Goal: Transaction & Acquisition: Purchase product/service

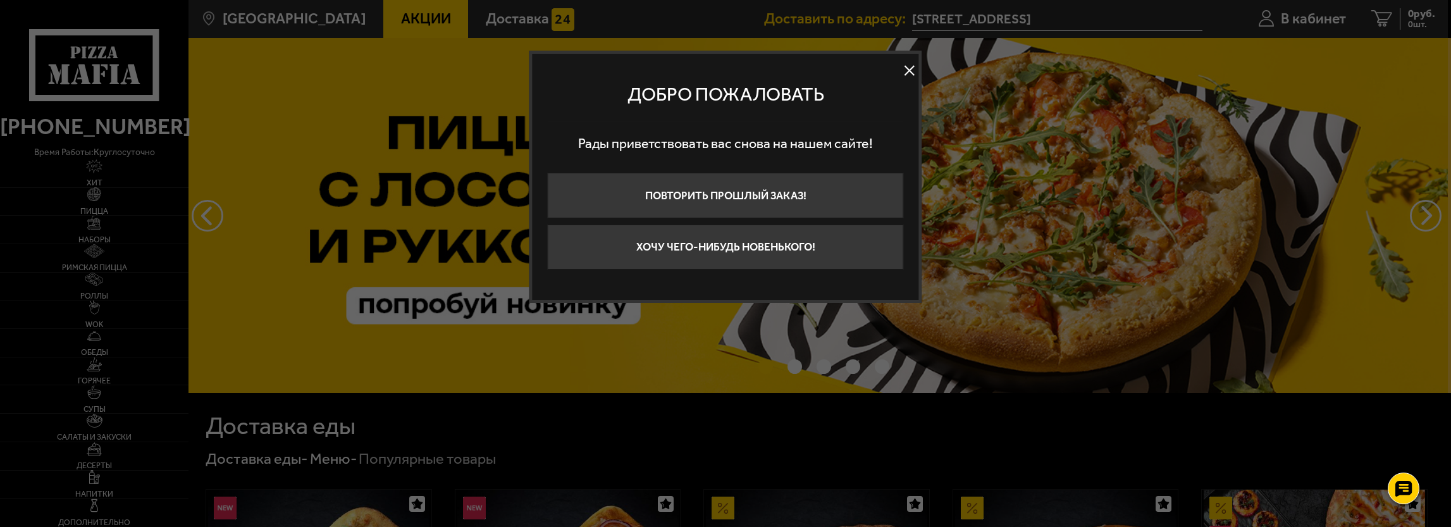
click at [905, 73] on button at bounding box center [909, 70] width 19 height 19
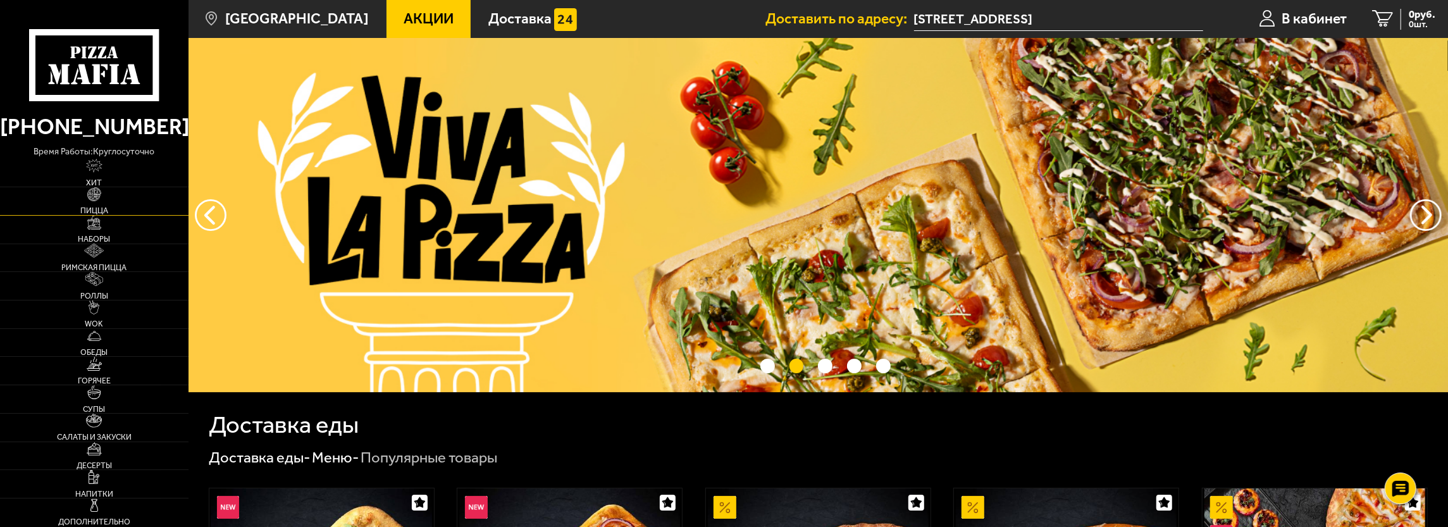
click at [92, 199] on img at bounding box center [94, 194] width 14 height 14
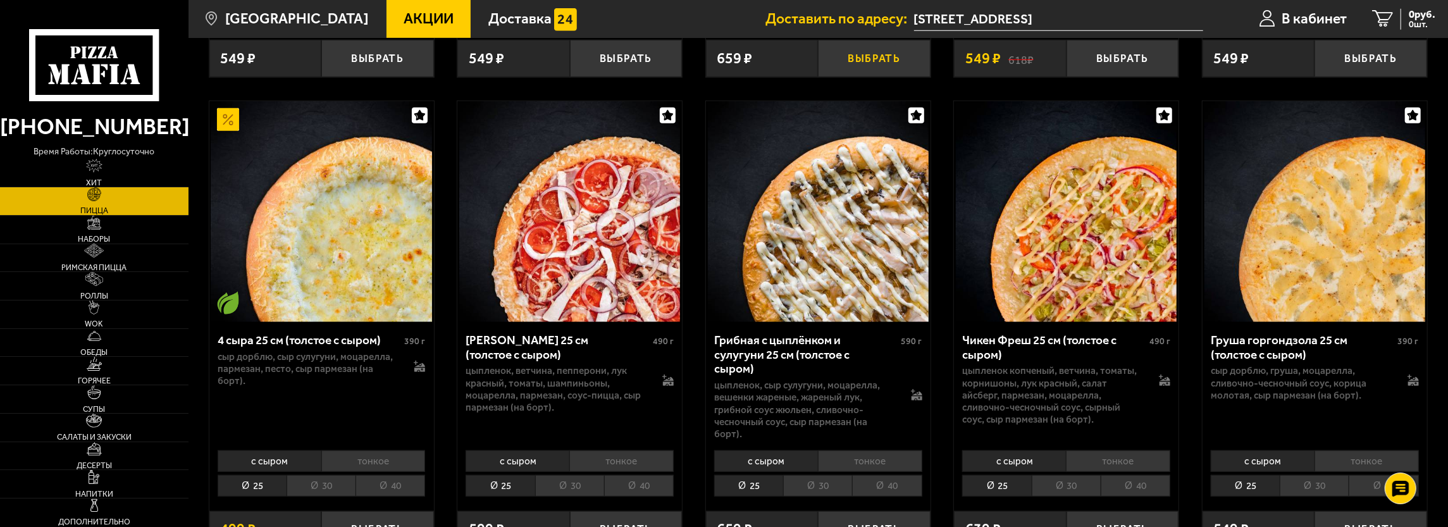
scroll to position [949, 0]
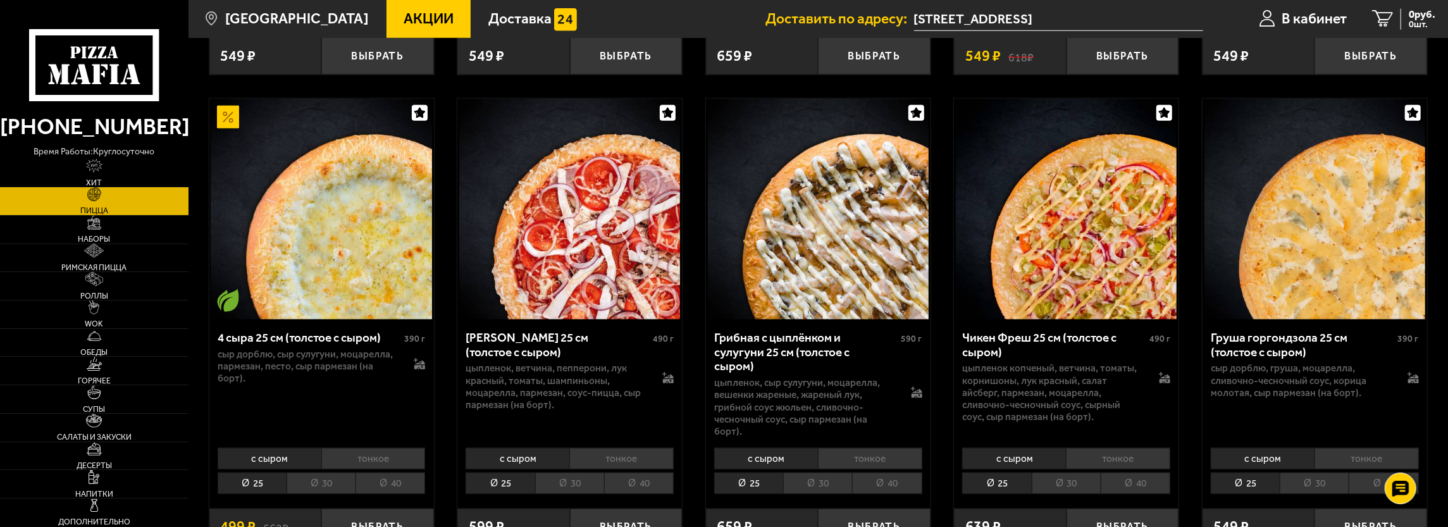
click at [573, 473] on li "30" at bounding box center [569, 484] width 69 height 22
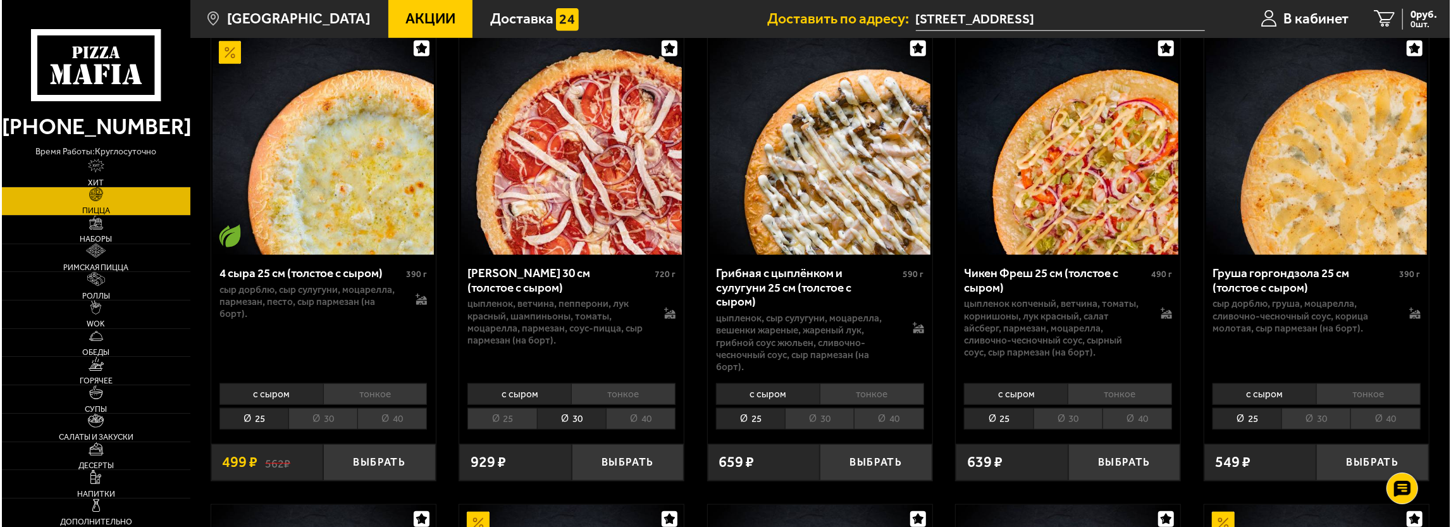
scroll to position [1012, 0]
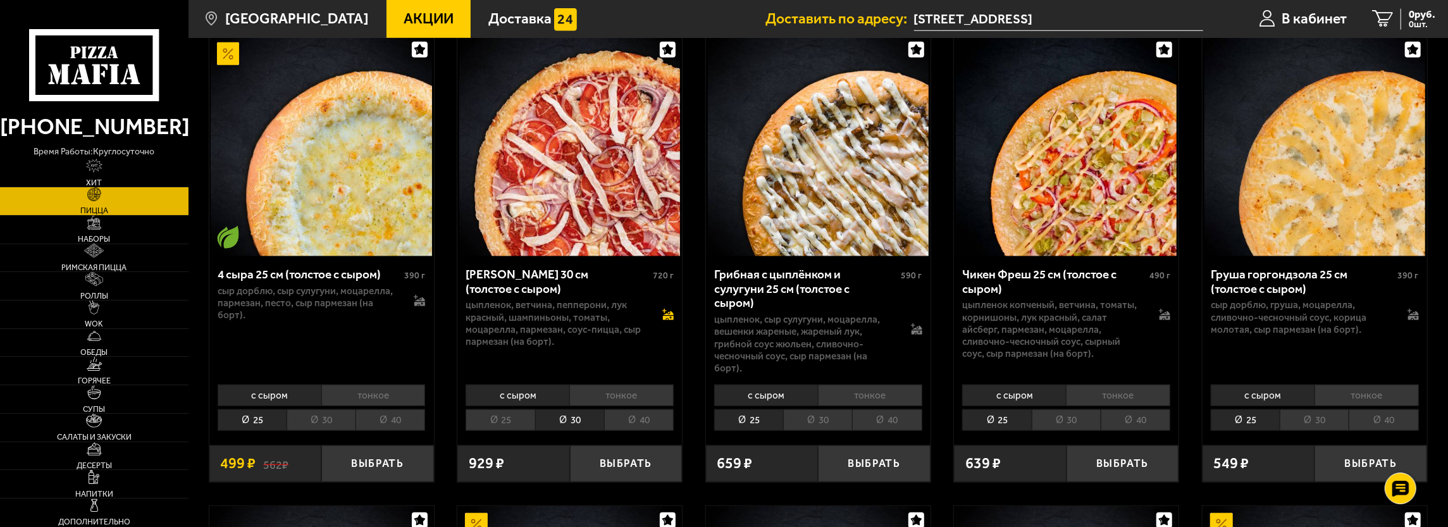
click at [668, 311] on icon at bounding box center [668, 315] width 11 height 9
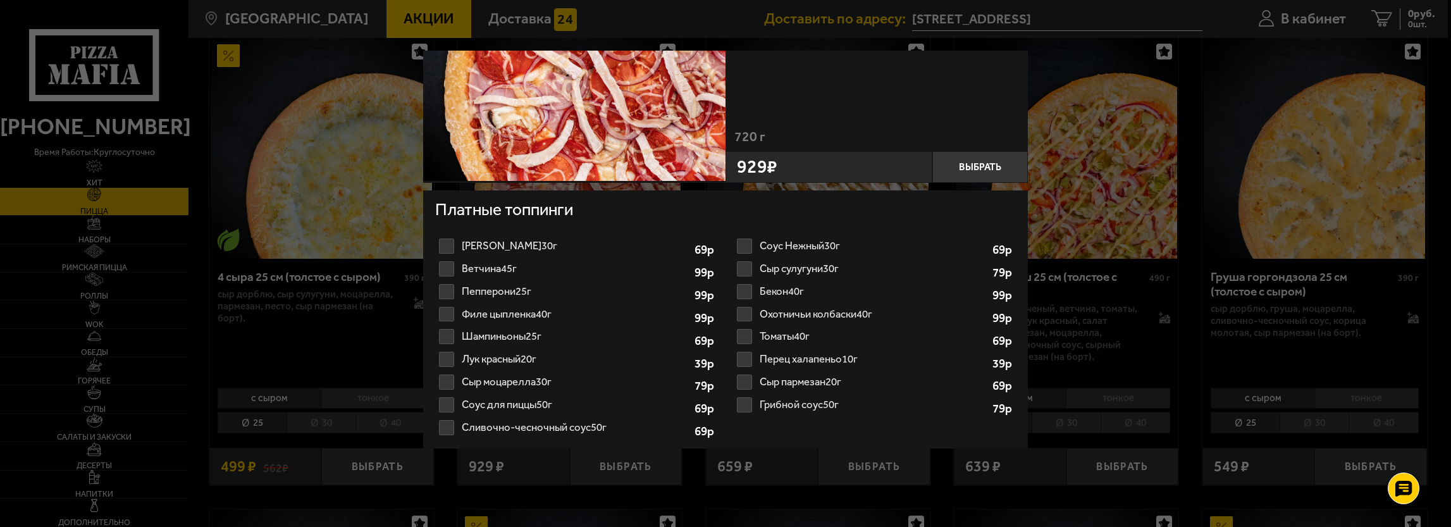
scroll to position [175, 0]
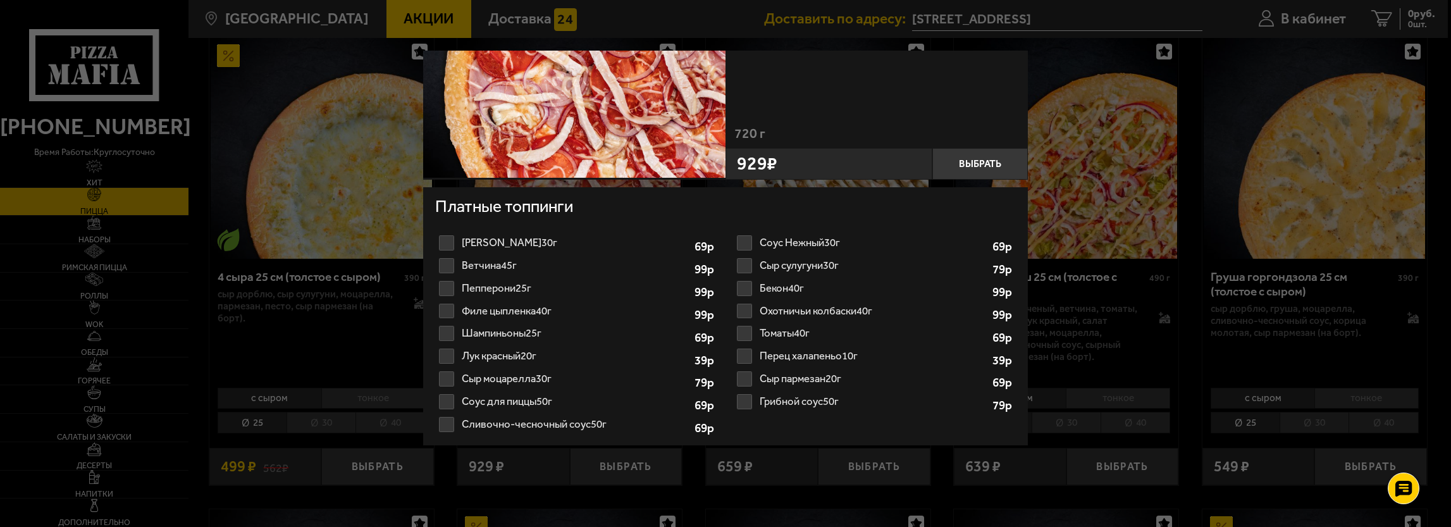
click at [745, 376] on label "Сыр пармезан 20г 1 2 3 4 5 6 7 8" at bounding box center [874, 379] width 283 height 23
click at [0, 0] on input "Сыр пармезан 20г 1 2 3 4 5 6 7 8" at bounding box center [0, 0] width 0 height 0
click at [744, 331] on label "Томаты 40г 1" at bounding box center [874, 333] width 283 height 23
click at [0, 0] on input "Томаты 40г 1" at bounding box center [0, 0] width 0 height 0
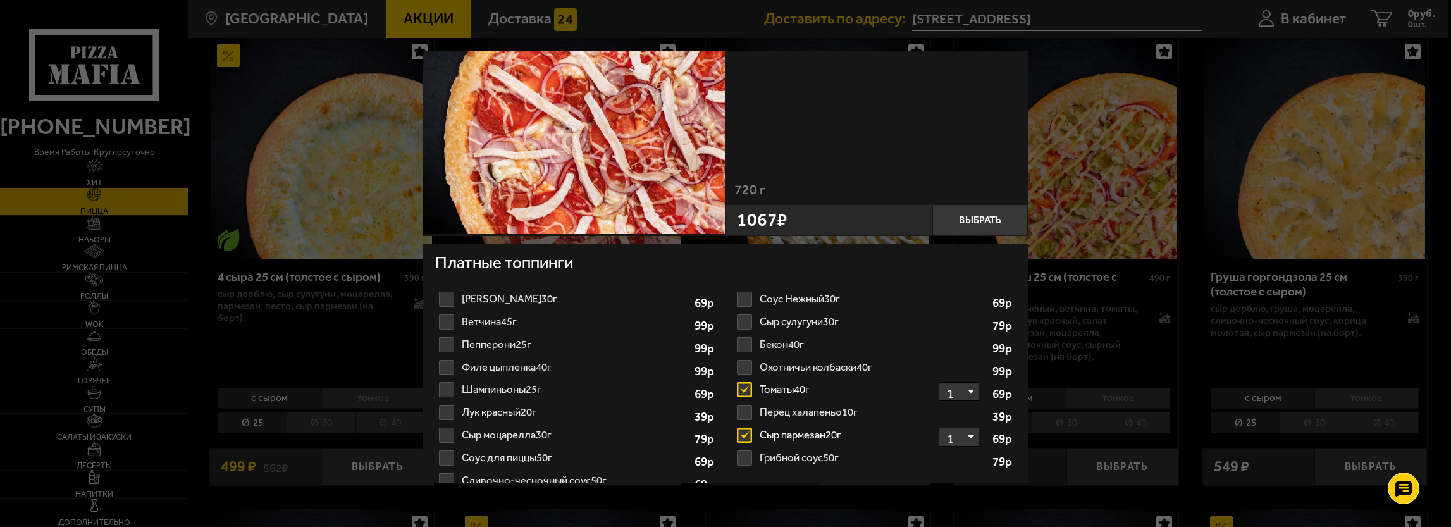
scroll to position [127, 0]
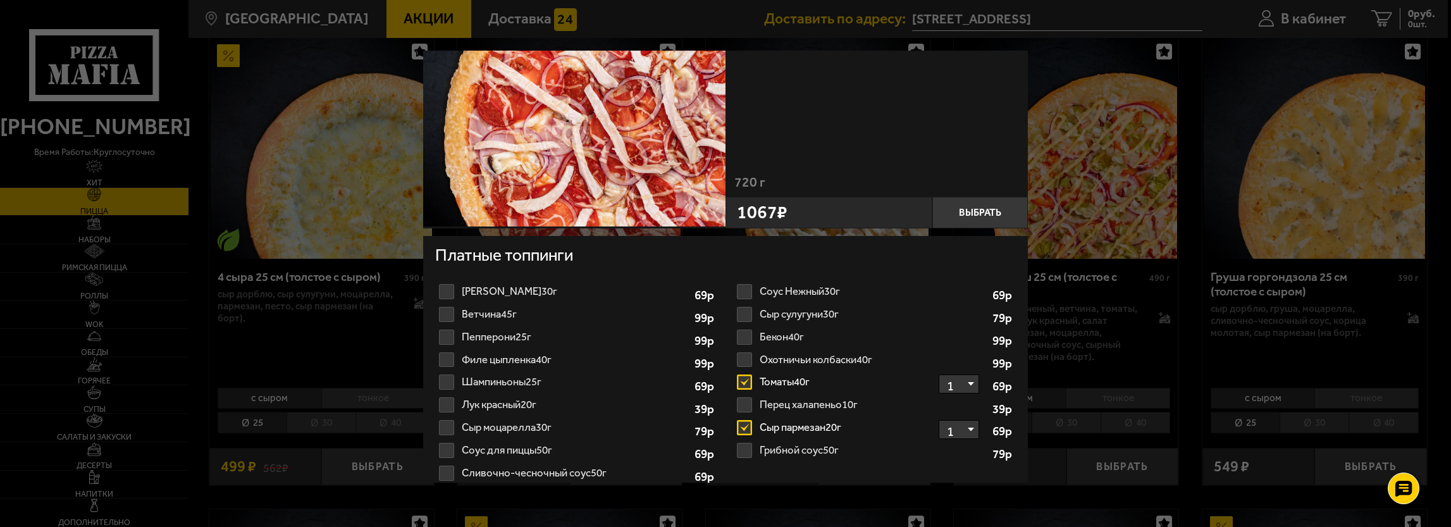
click at [743, 380] on label "Томаты 40г 1" at bounding box center [874, 382] width 283 height 23
click at [0, 0] on input "Томаты 40г 1" at bounding box center [0, 0] width 0 height 0
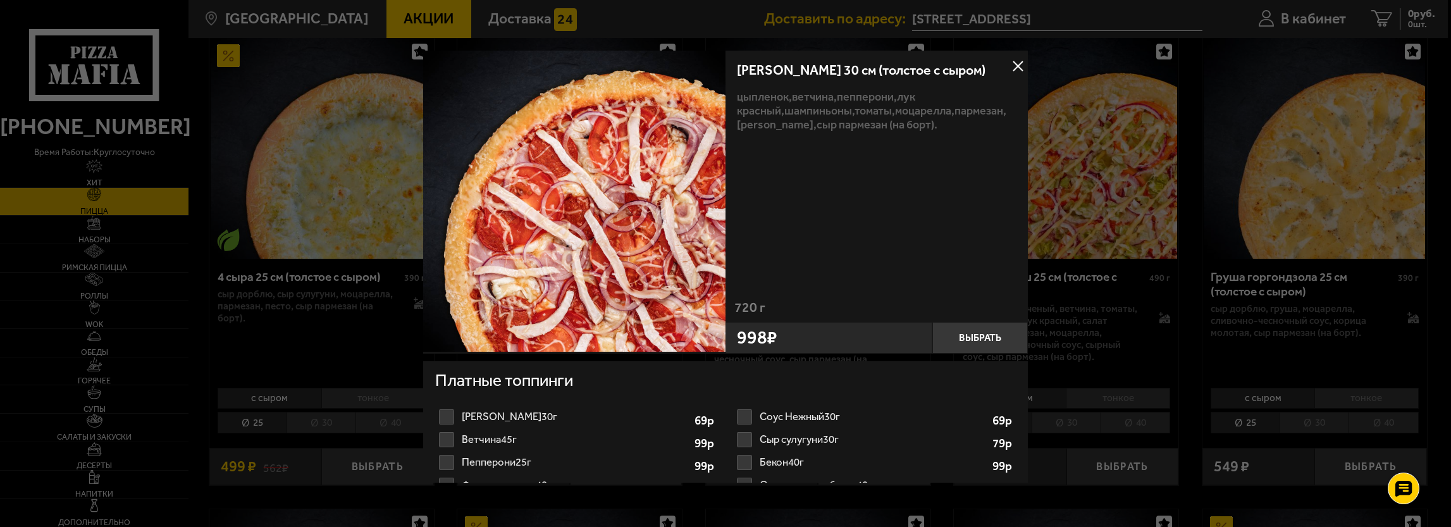
scroll to position [0, 0]
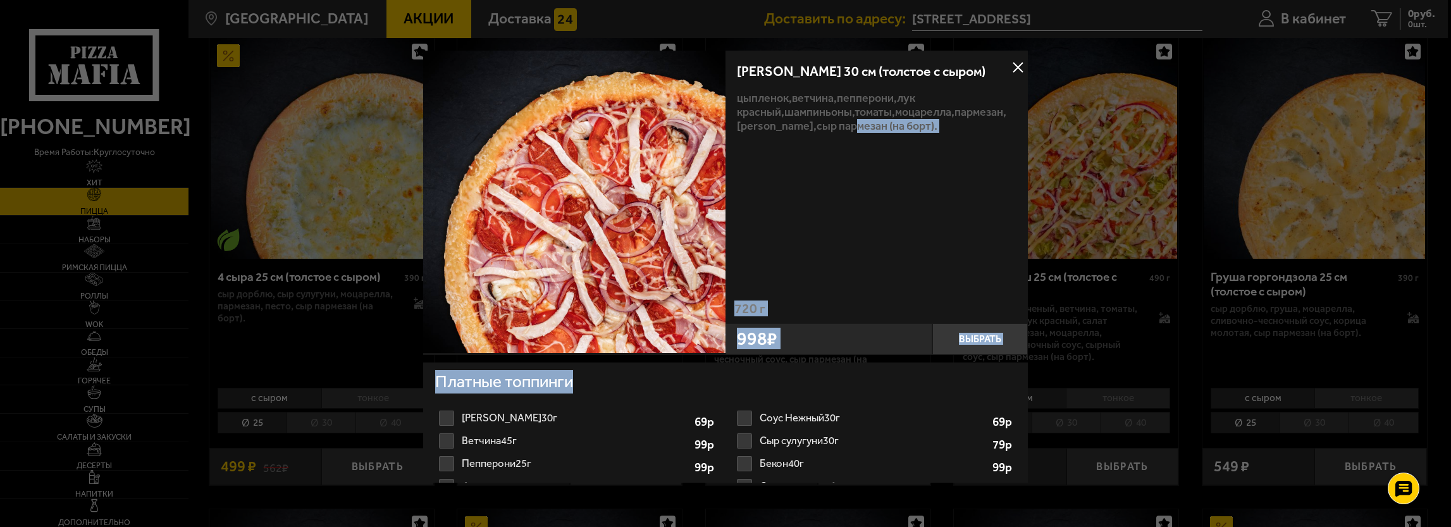
drag, startPoint x: 743, startPoint y: 380, endPoint x: 815, endPoint y: 281, distance: 122.2
click at [812, 299] on div "Петровская 30 см (толстое с сыром) цыпленок, ветчина, пепперони, лук красный, ш…" at bounding box center [725, 355] width 605 height 608
click at [819, 255] on div "Петровская 30 см (толстое с сыром) цыпленок, ветчина, пепперони, лук красный, ш…" at bounding box center [877, 176] width 302 height 251
click at [772, 385] on h4 "Платные топпинги" at bounding box center [725, 383] width 581 height 27
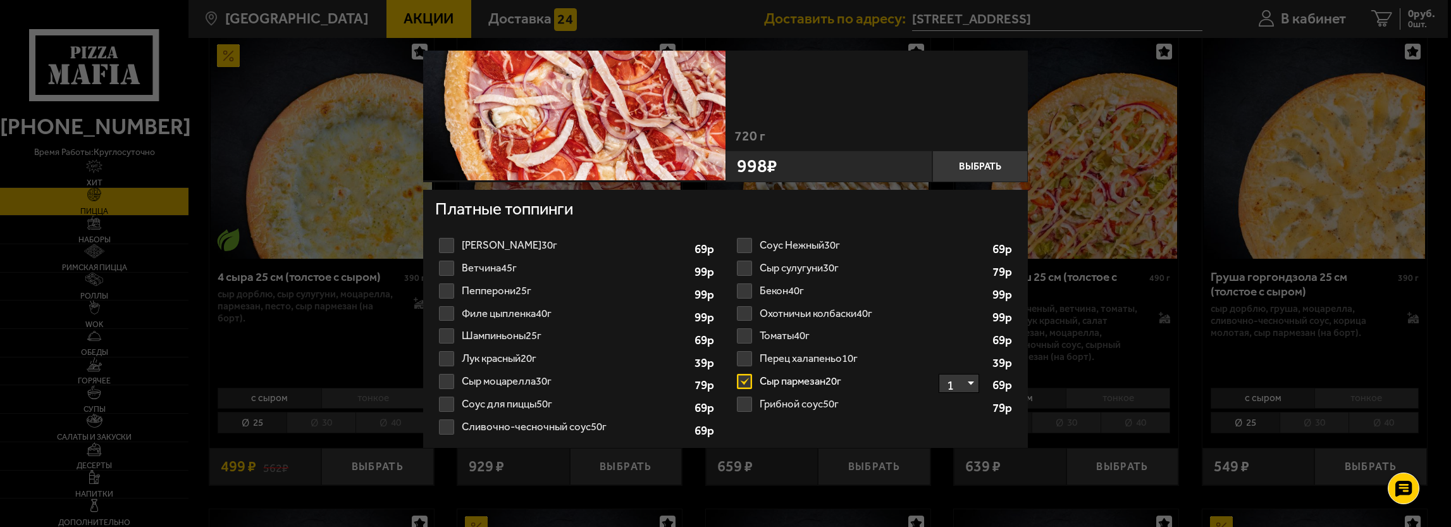
scroll to position [175, 0]
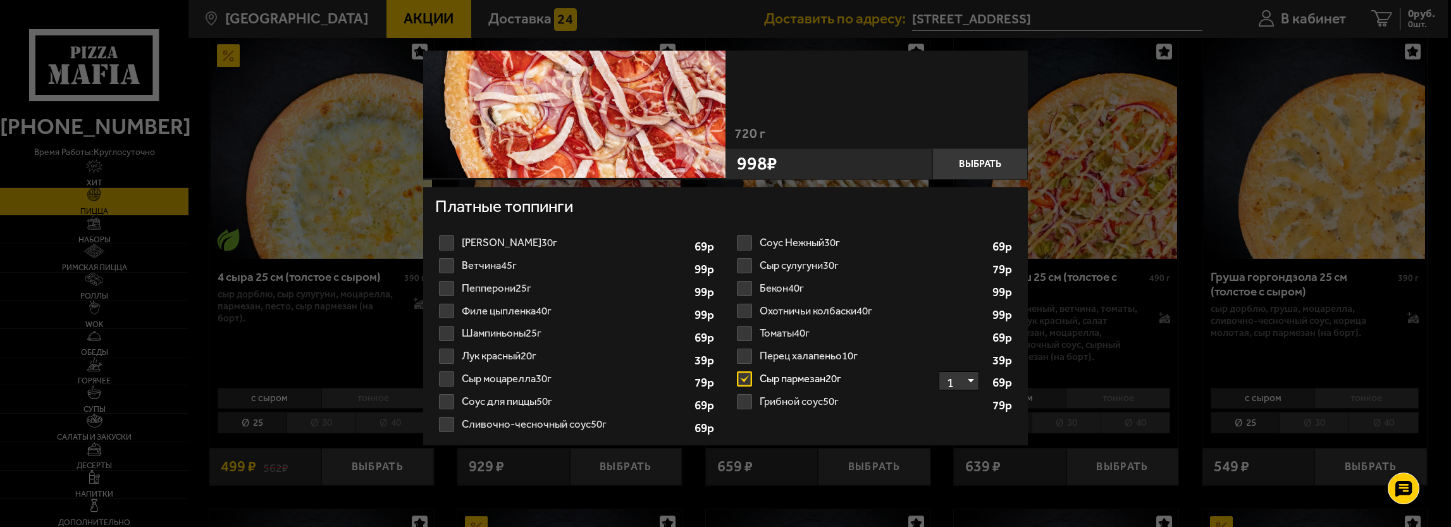
click at [443, 378] on label "Сыр моцарелла 30г 1 2 3 4 5 6 7" at bounding box center [576, 379] width 283 height 23
click at [0, 0] on input "Сыр моцарелла 30г 1 2 3 4 5 6 7" at bounding box center [0, 0] width 0 height 0
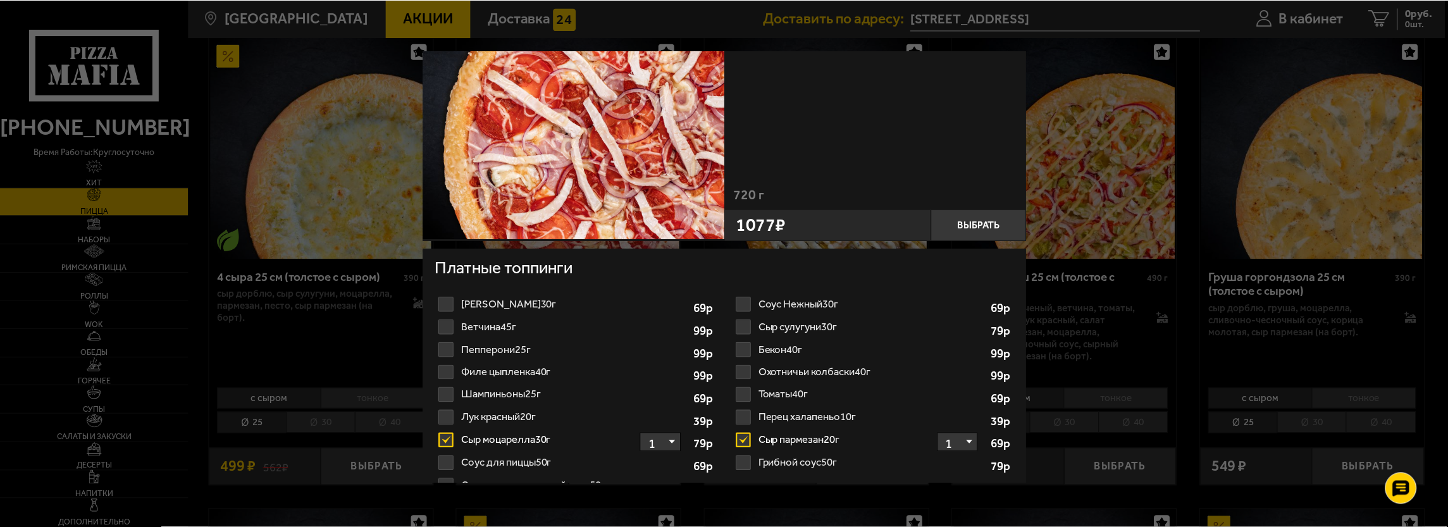
scroll to position [112, 0]
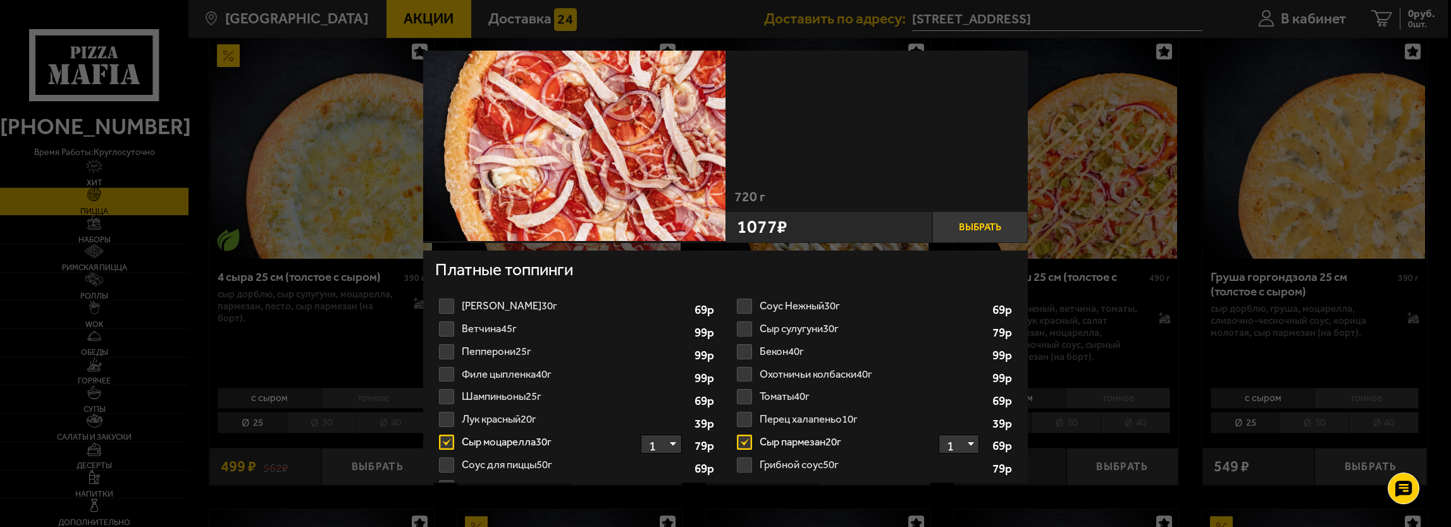
click at [994, 223] on button "Выбрать" at bounding box center [980, 227] width 96 height 32
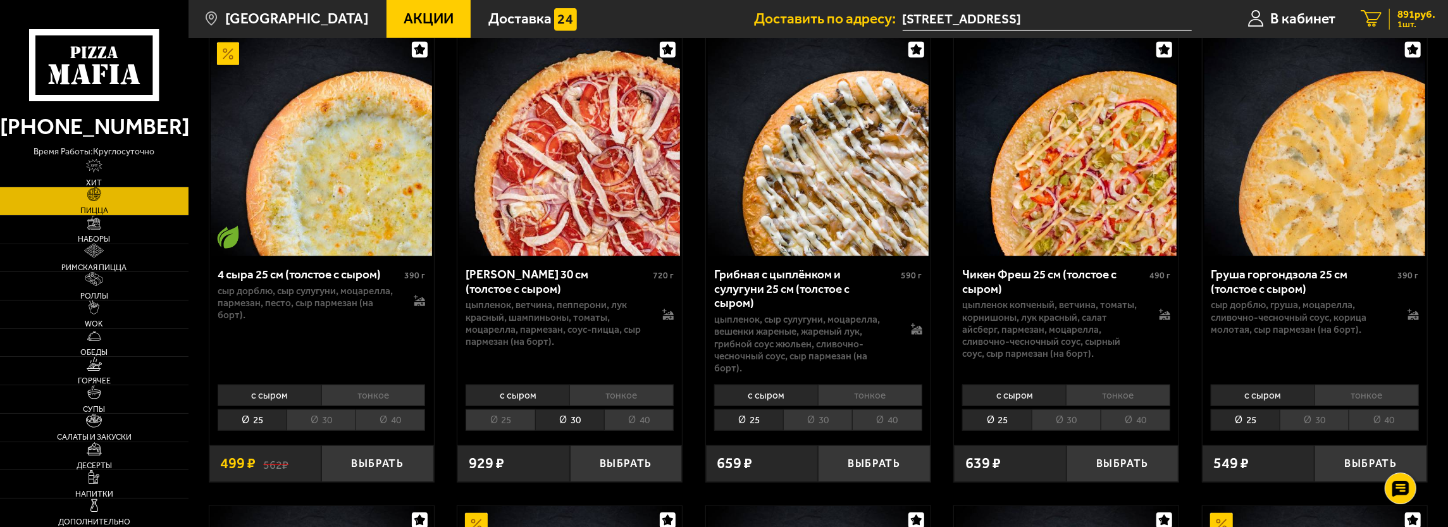
click at [1407, 14] on span "891 руб." at bounding box center [1416, 14] width 38 height 11
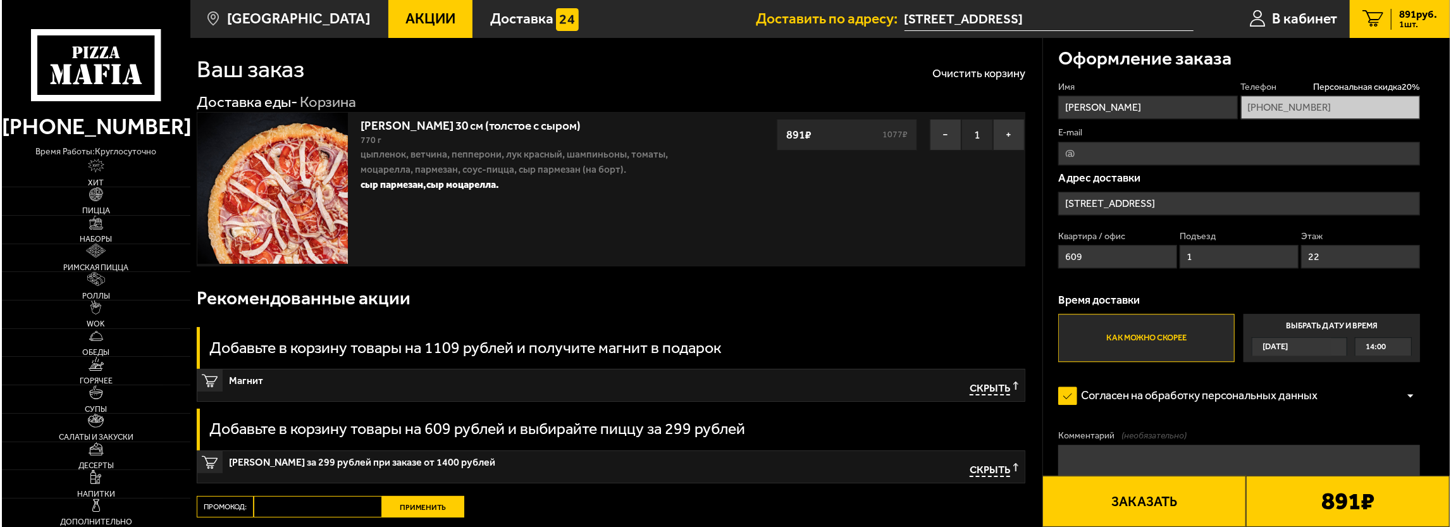
scroll to position [16, 0]
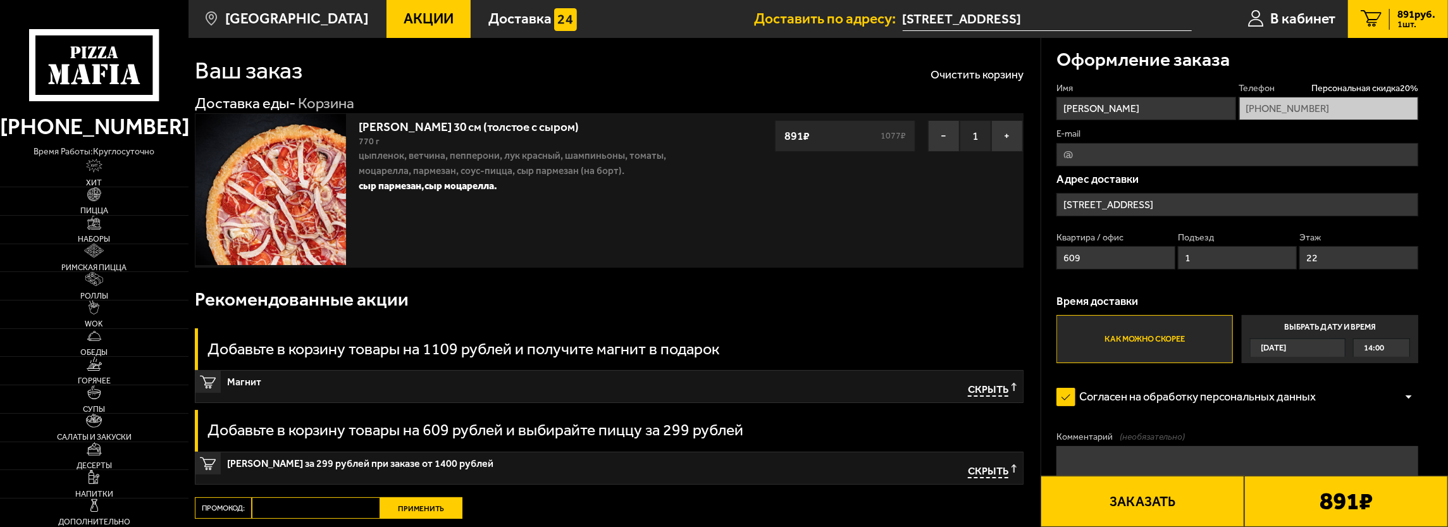
click at [1159, 498] on button "Заказать" at bounding box center [1143, 501] width 204 height 51
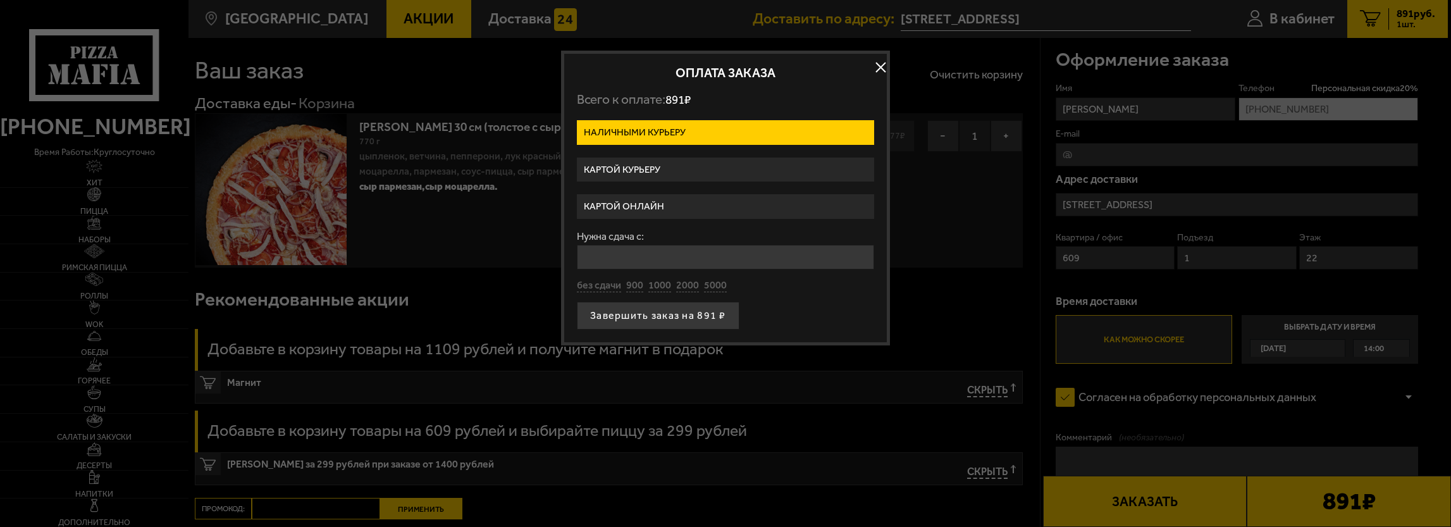
click at [662, 202] on label "Картой онлайн" at bounding box center [725, 206] width 297 height 25
click at [0, 0] on input "Картой онлайн" at bounding box center [0, 0] width 0 height 0
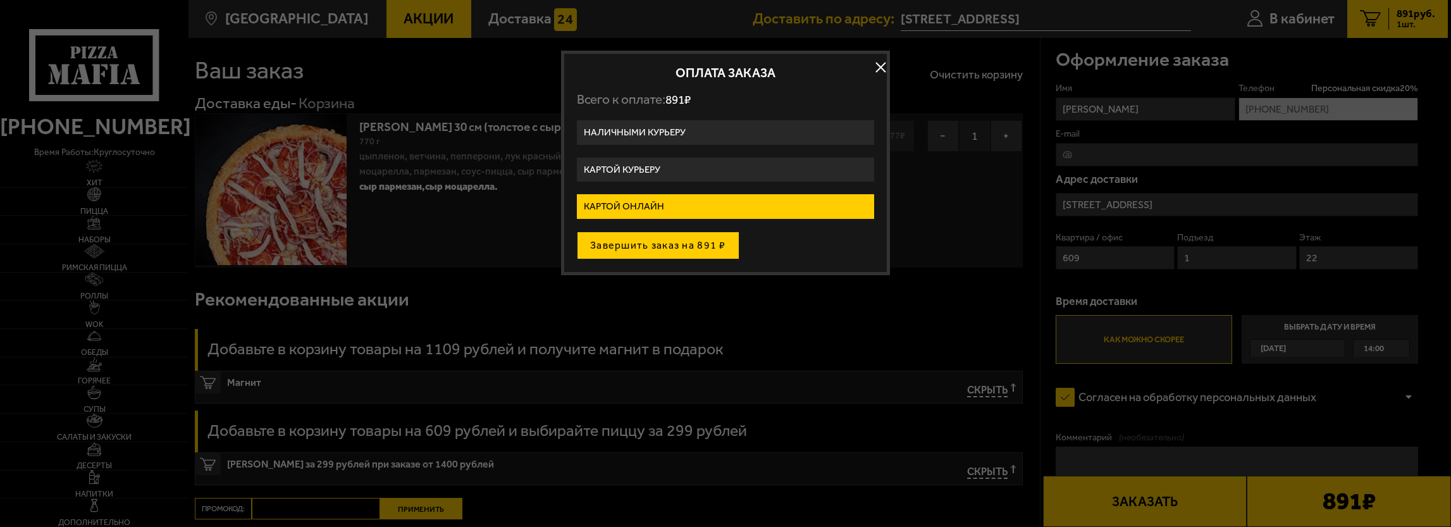
click at [663, 242] on button "Завершить заказ на 891 ₽" at bounding box center [658, 246] width 163 height 28
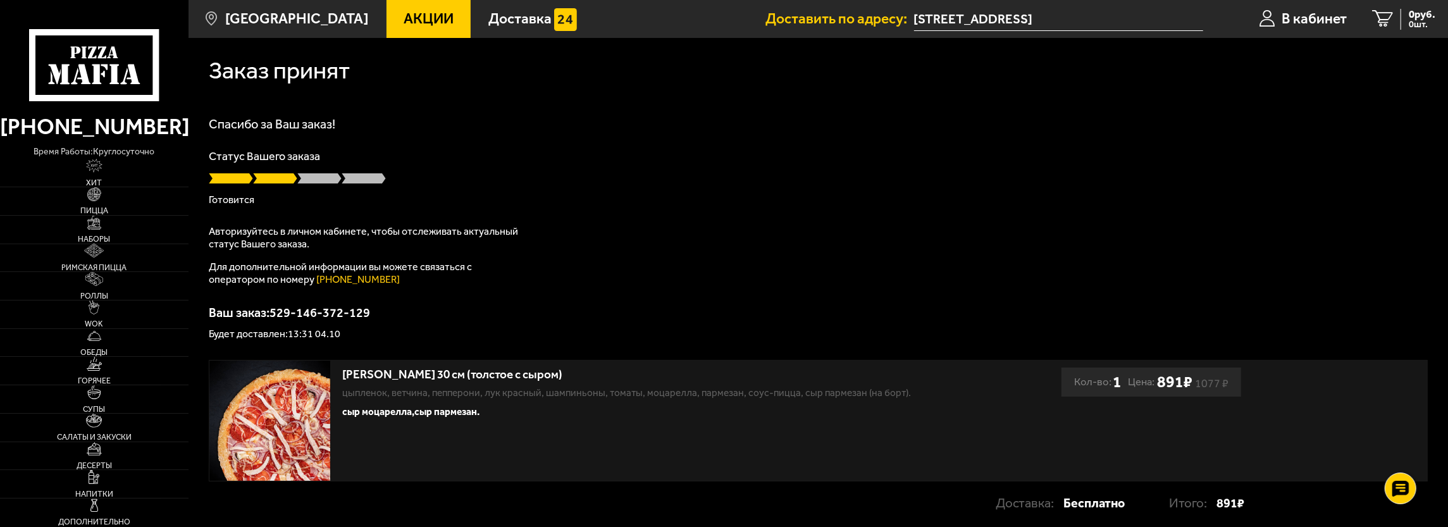
click at [887, 198] on p "Готовится" at bounding box center [818, 200] width 1219 height 10
